Goal: Task Accomplishment & Management: Manage account settings

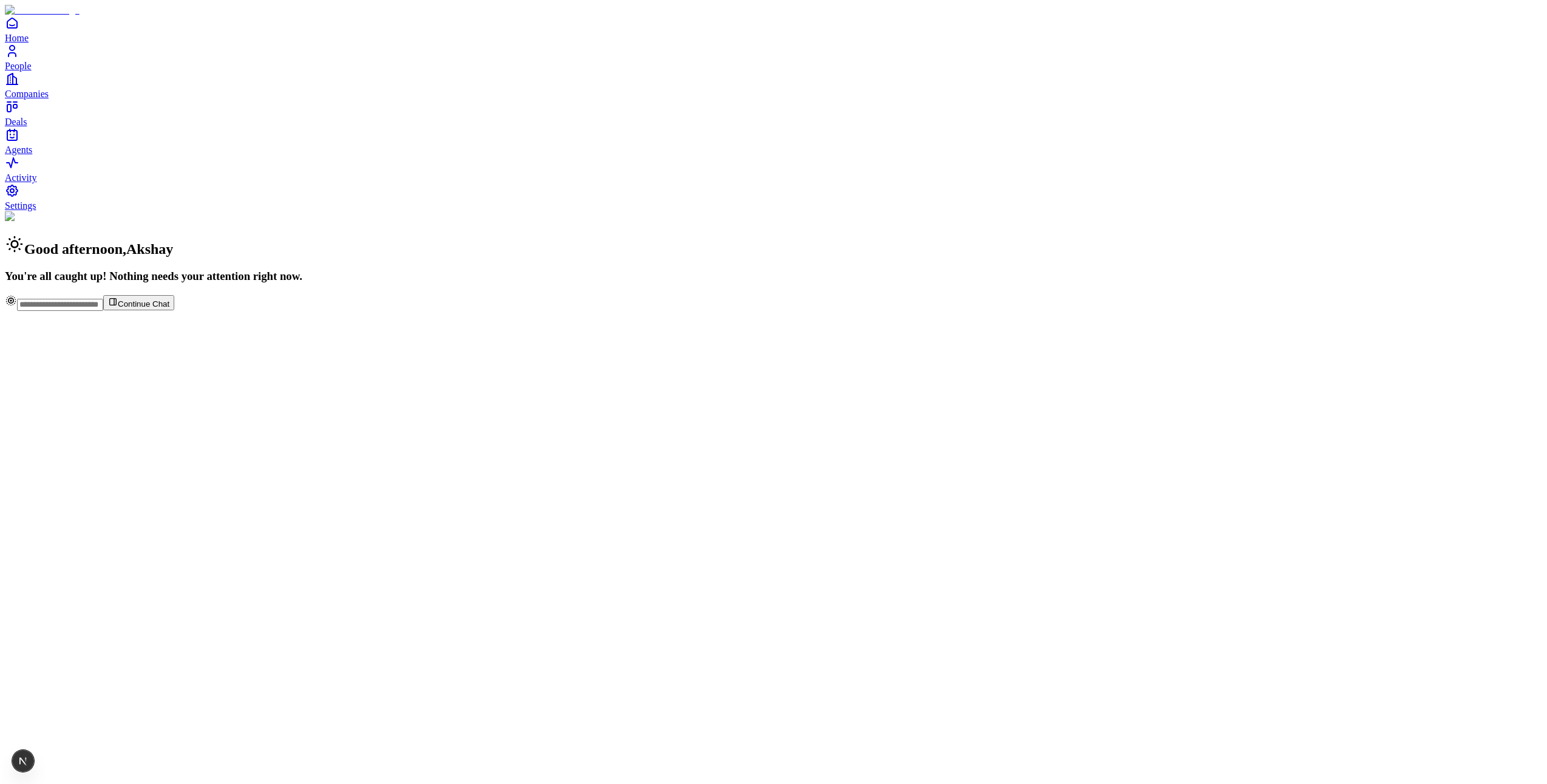
click at [36, 211] on span "Settings" at bounding box center [20, 205] width 31 height 11
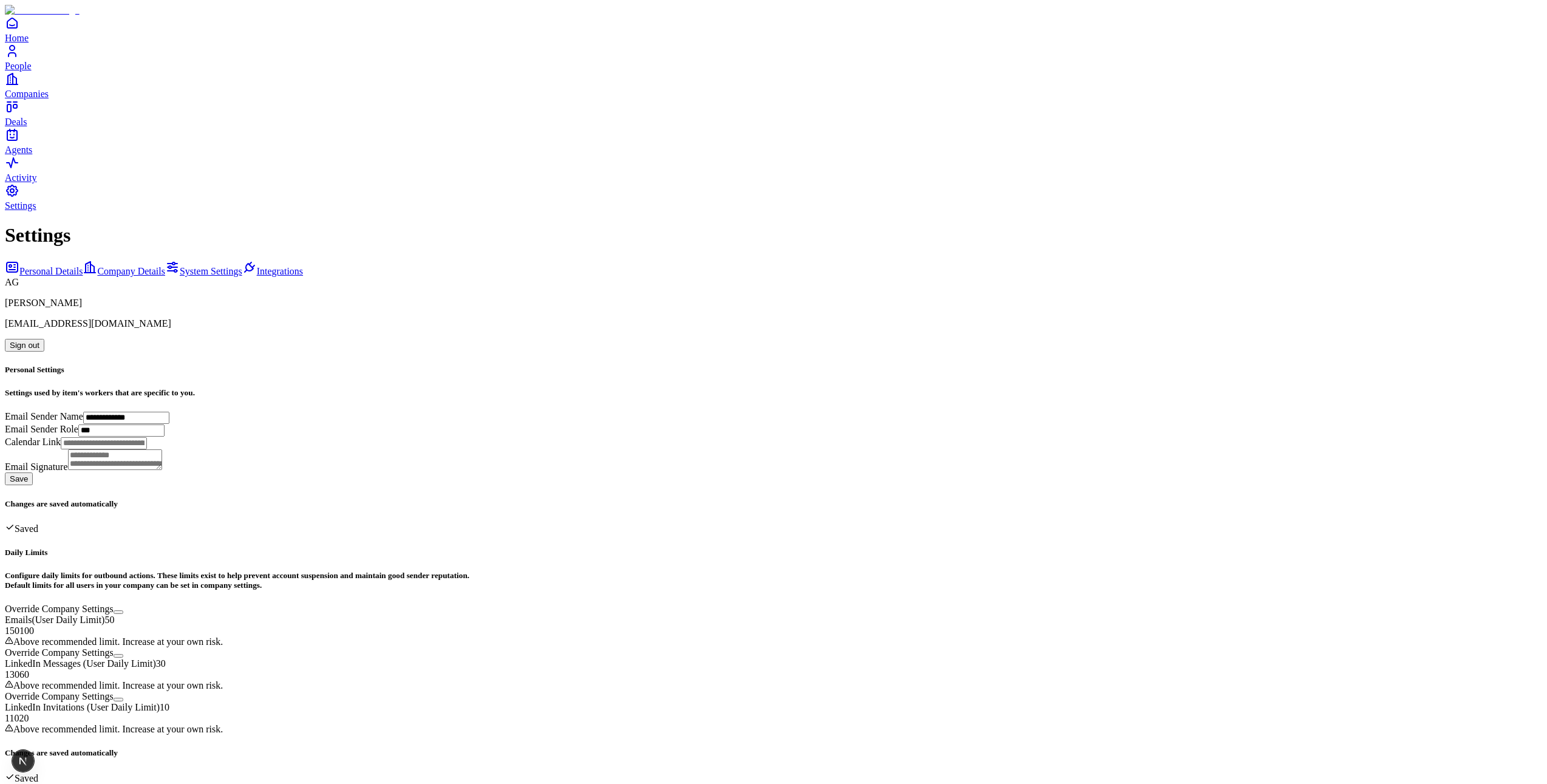
click at [246, 263] on icon at bounding box center [249, 266] width 7 height 7
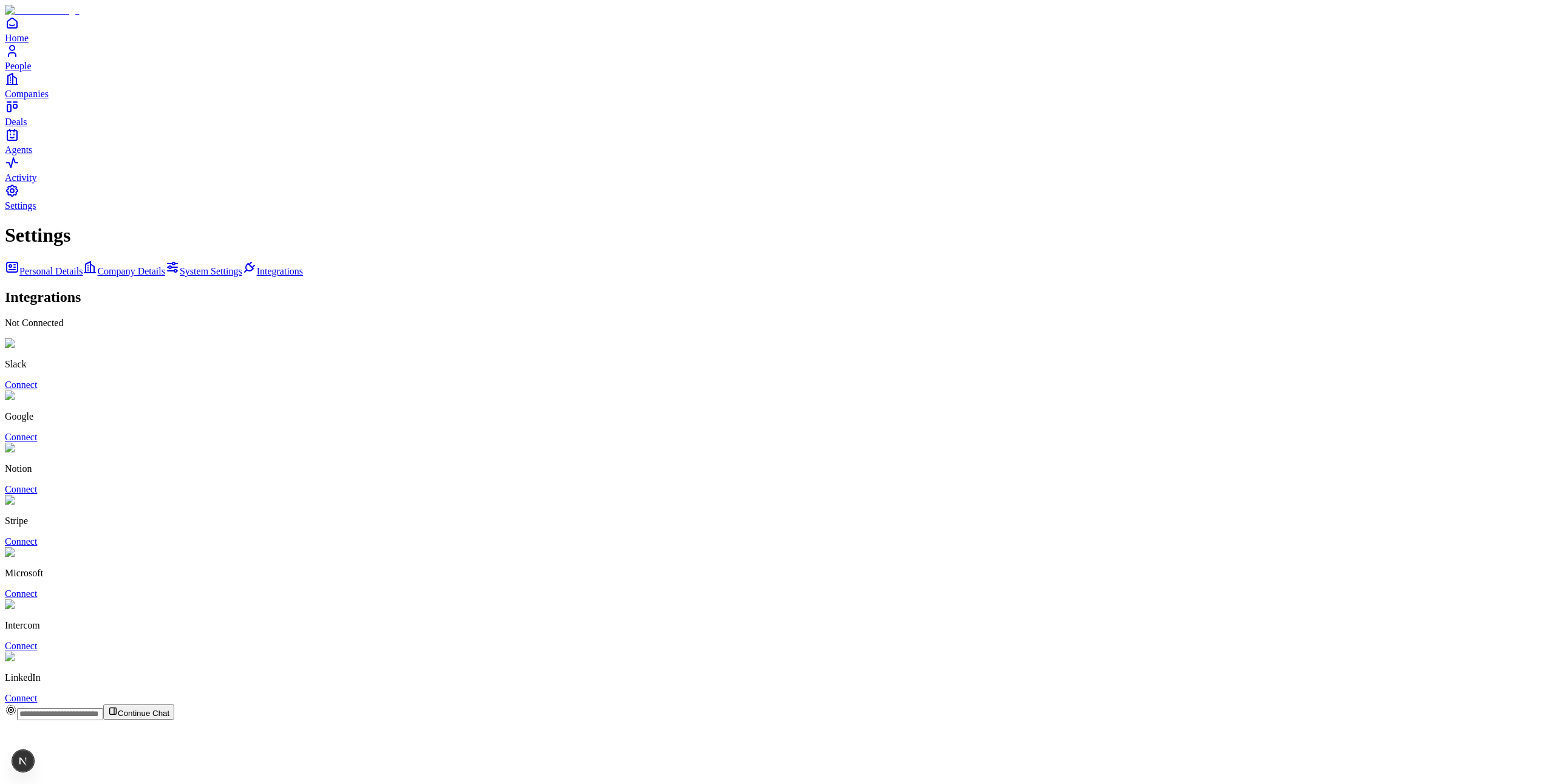
click at [794, 651] on div "LinkedIn Connect" at bounding box center [774, 678] width 1537 height 53
click at [37, 692] on link "Connect" at bounding box center [20, 697] width 32 height 11
